Goal: Navigation & Orientation: Find specific page/section

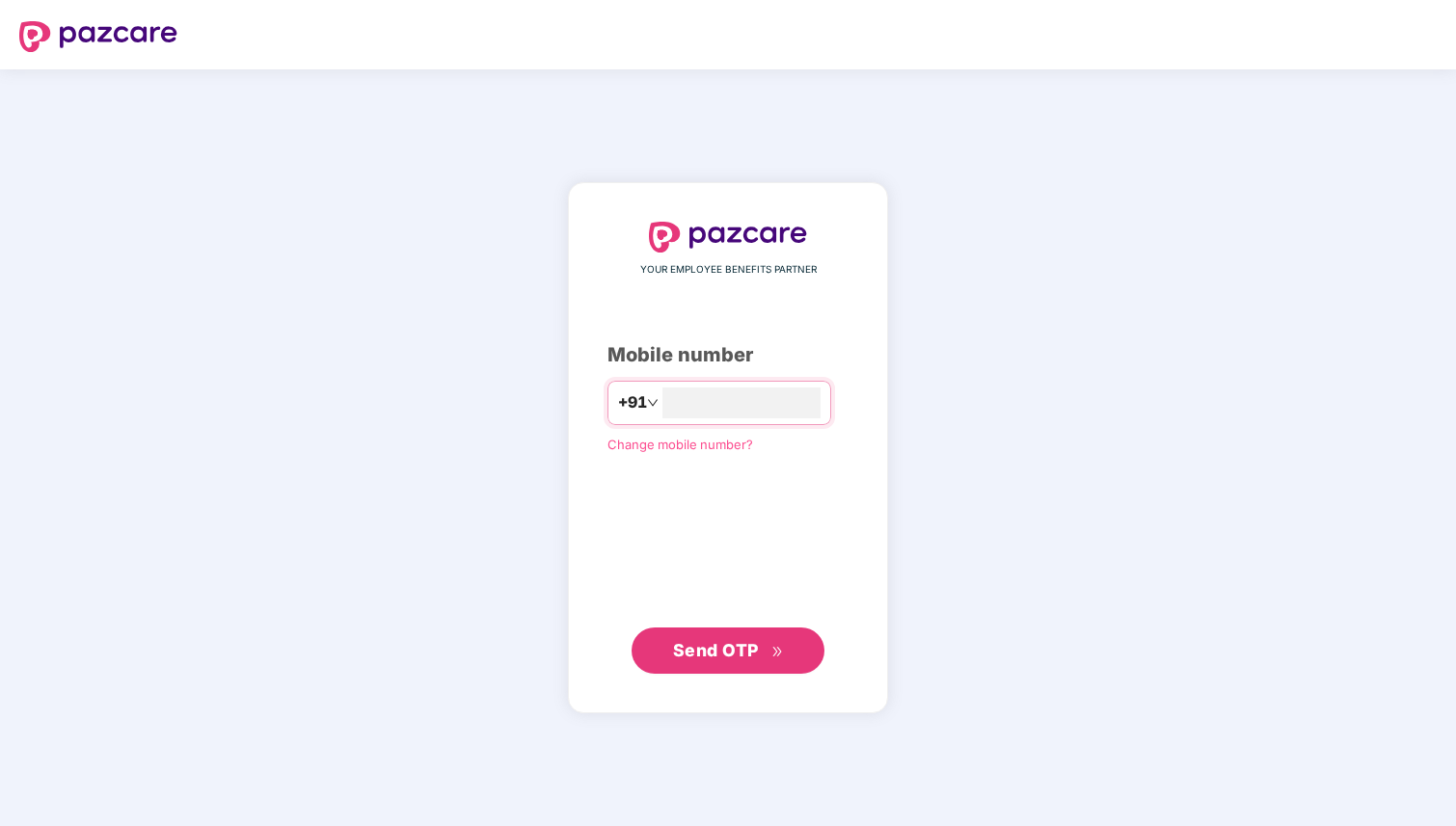
type input "**********"
click at [715, 643] on span "Send OTP" at bounding box center [715, 650] width 86 height 20
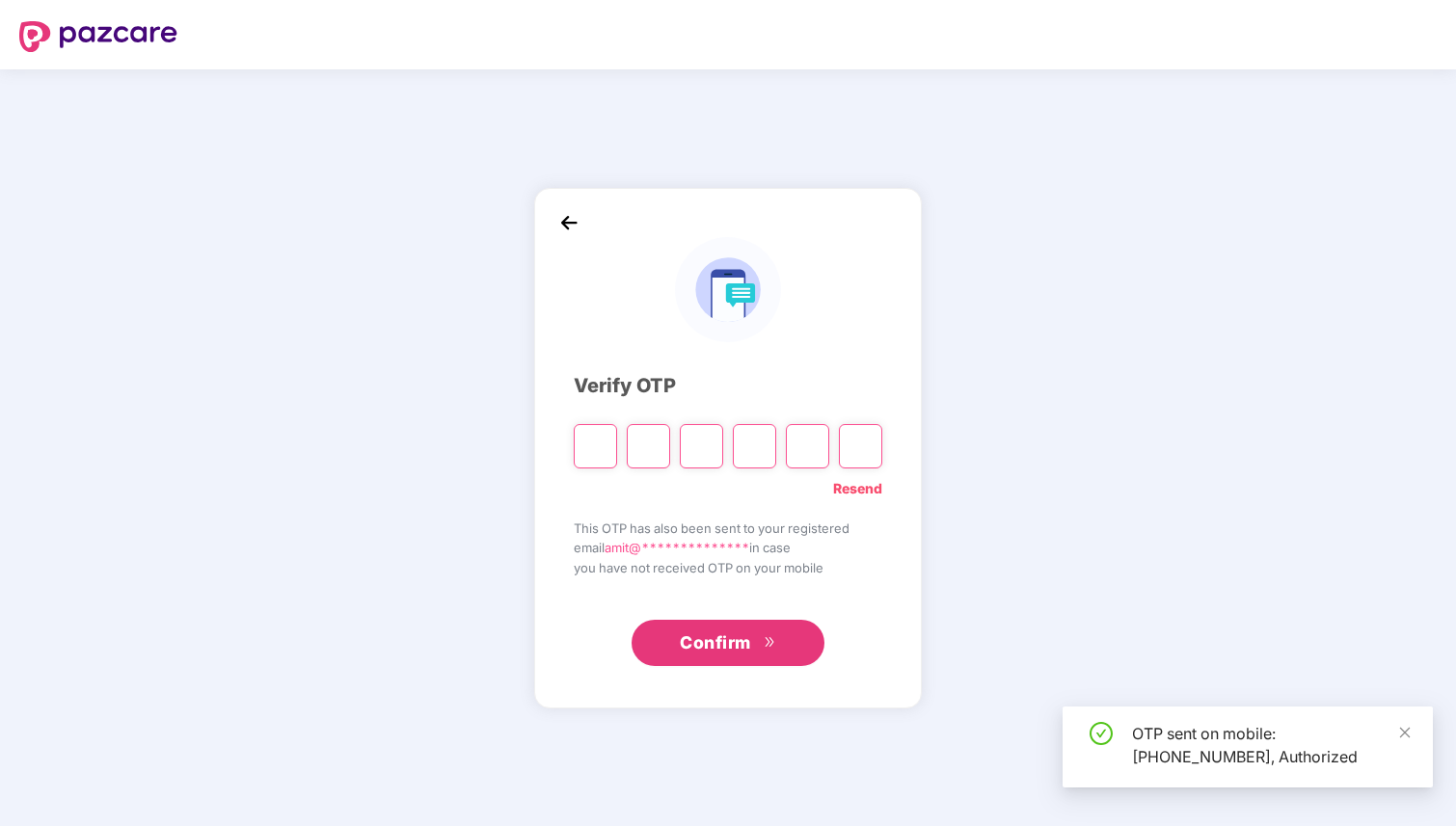
click at [600, 439] on input "Please enter verification code. Digit 1" at bounding box center [595, 447] width 44 height 45
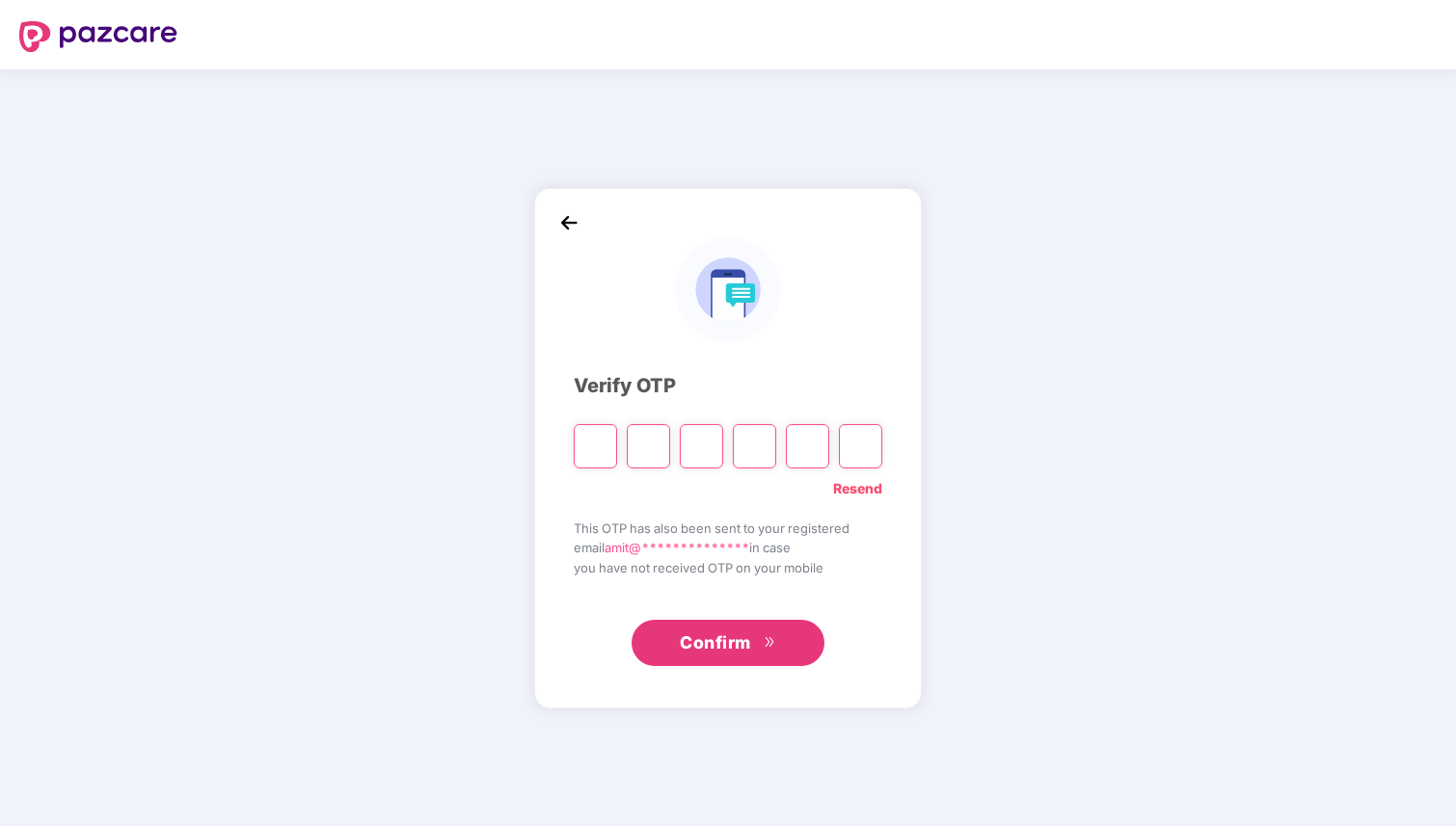
type input "*"
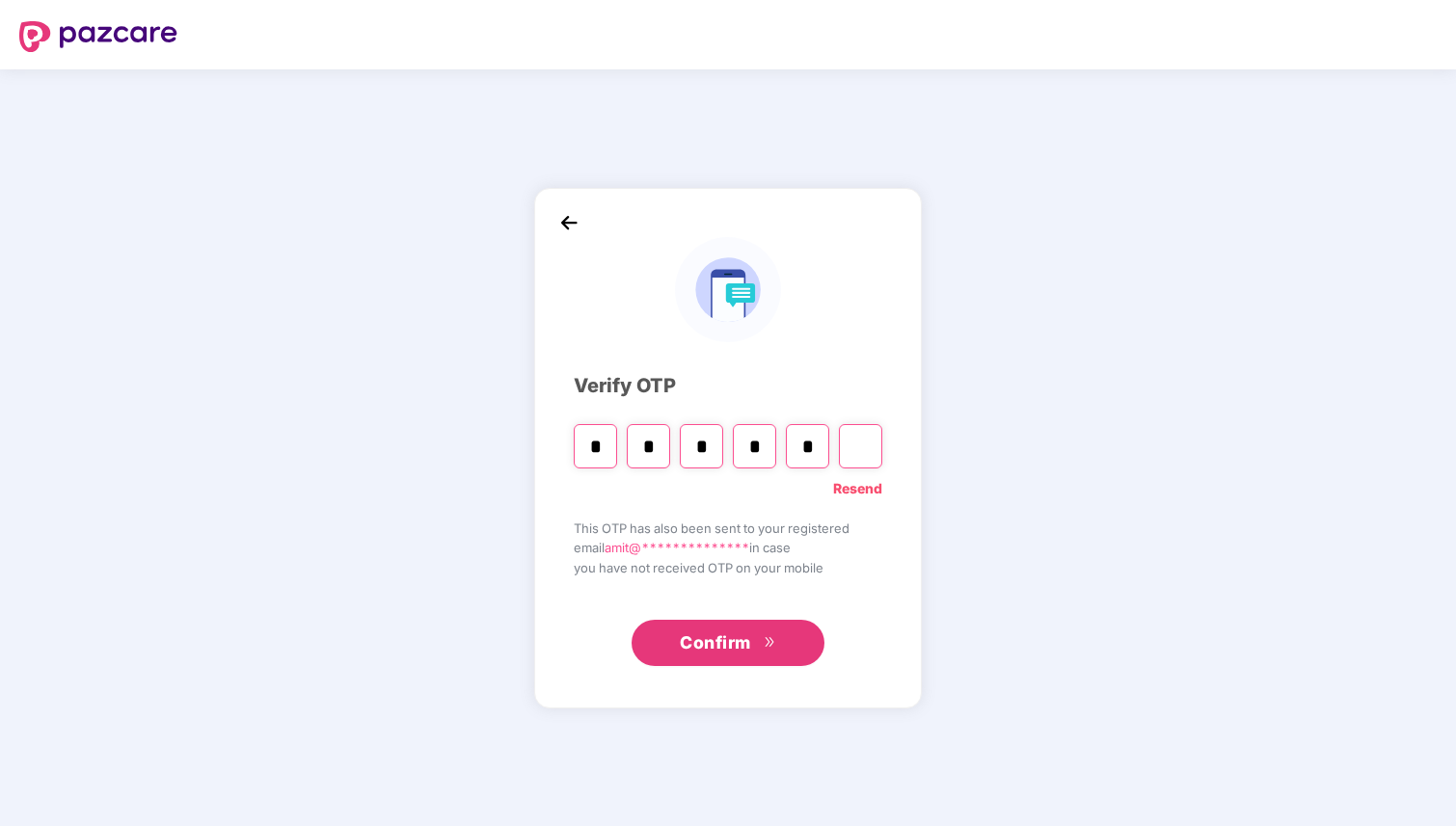
type input "*"
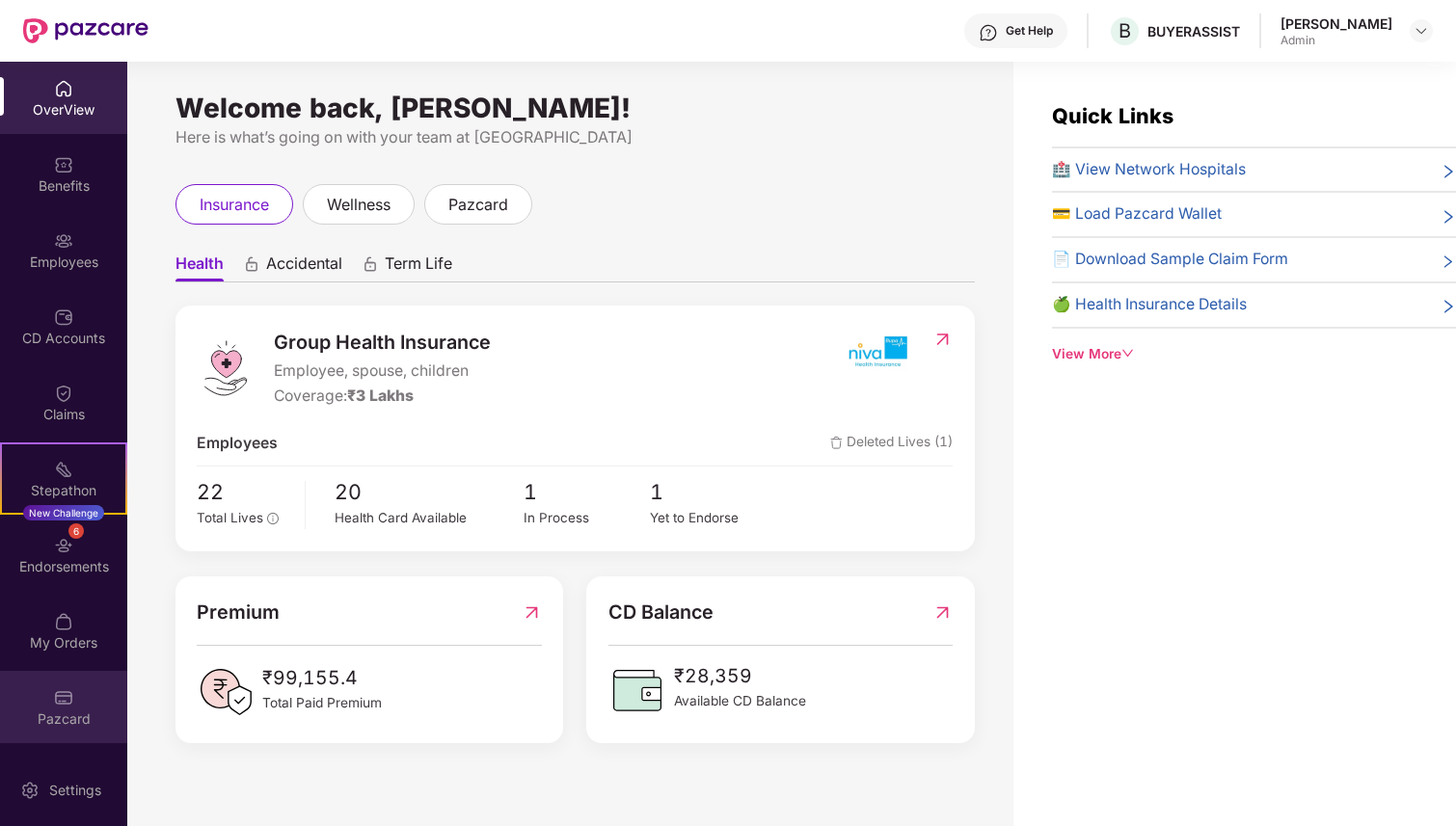
click at [71, 697] on img at bounding box center [64, 698] width 19 height 19
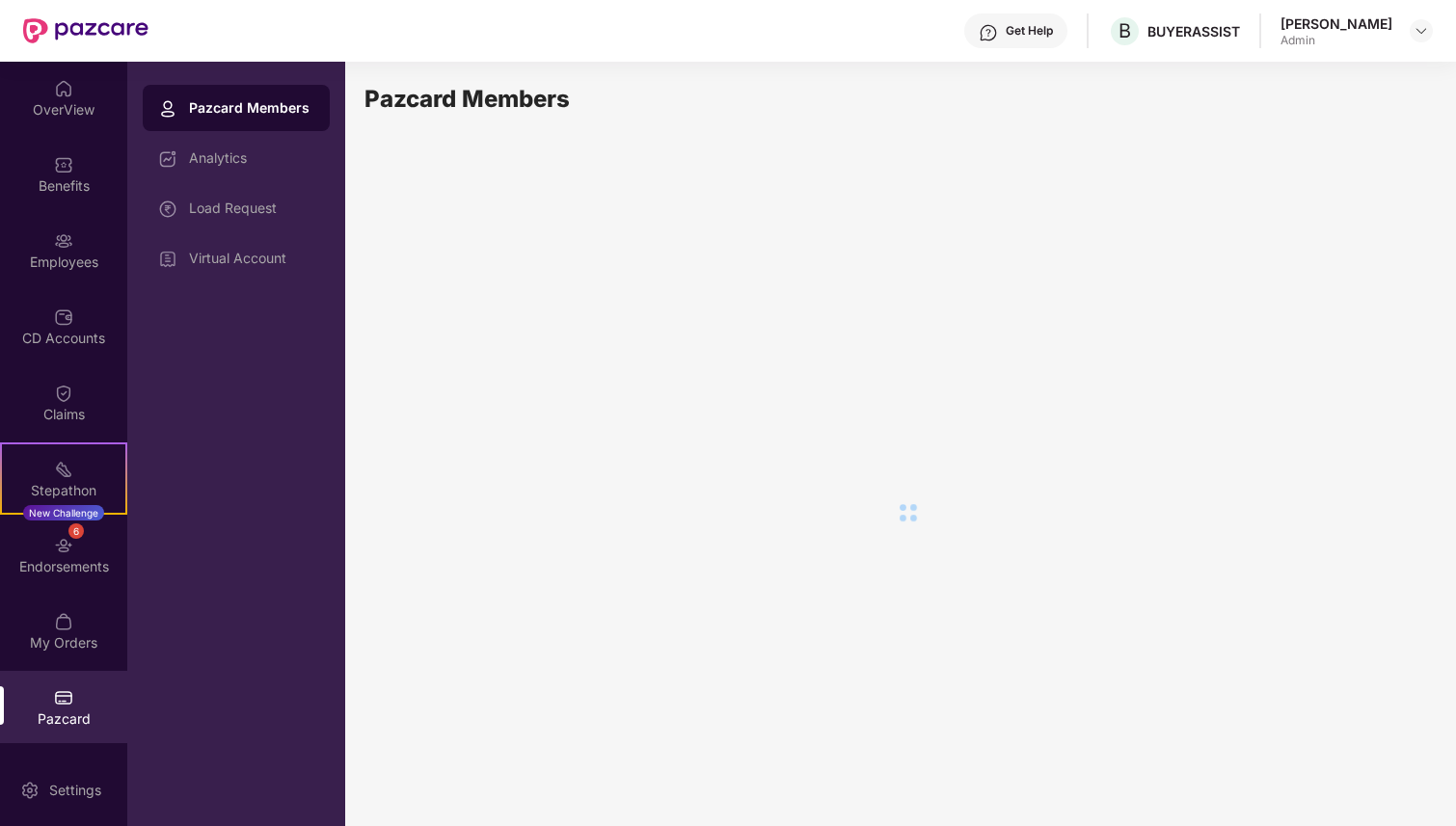
click at [74, 710] on div "Pazcard" at bounding box center [63, 719] width 127 height 19
click at [262, 95] on div "Pazcard Members" at bounding box center [236, 109] width 187 height 47
